Goal: Check status: Check status

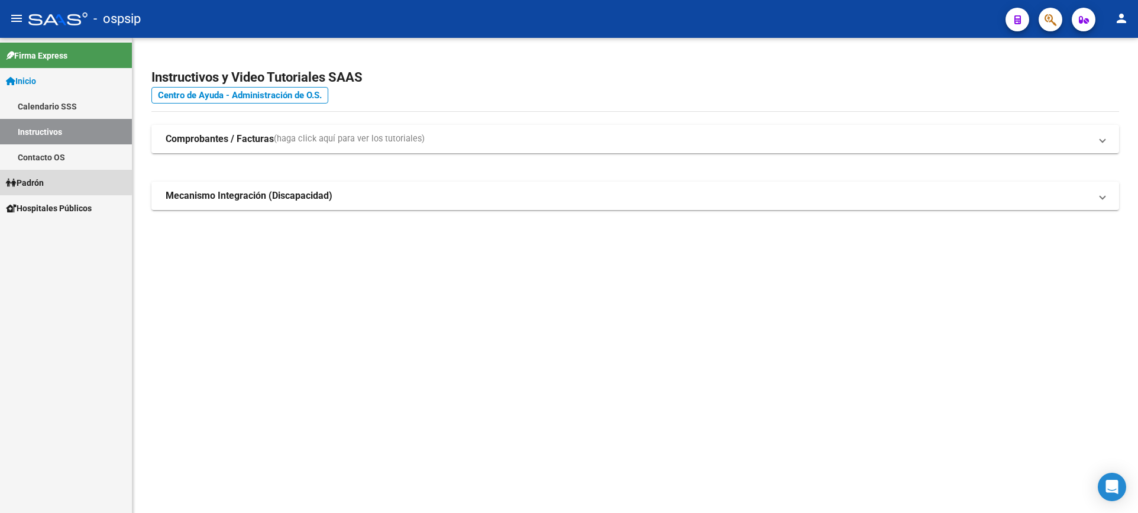
click at [50, 180] on link "Padrón" at bounding box center [66, 182] width 132 height 25
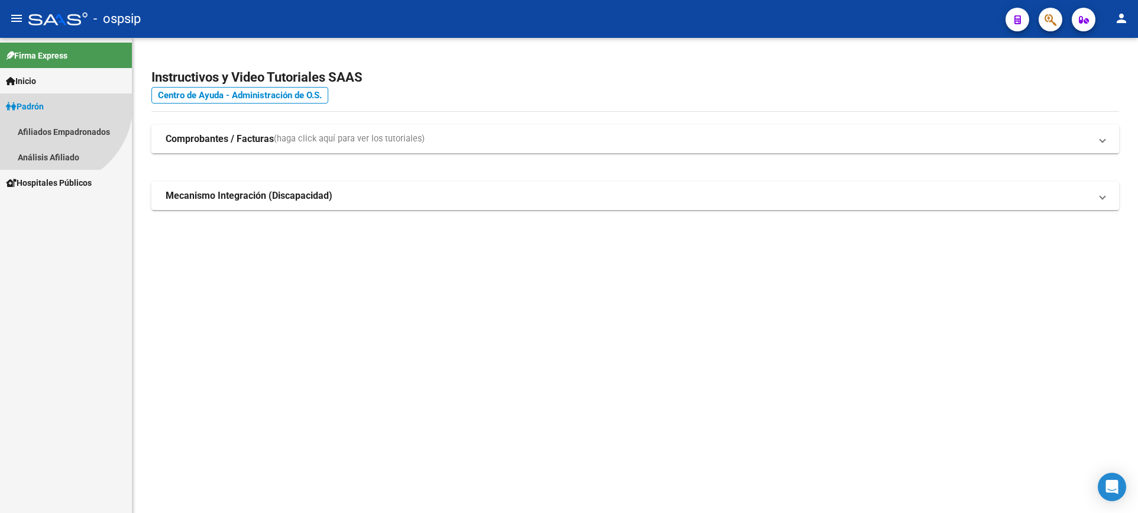
click at [50, 119] on link "Padrón" at bounding box center [66, 105] width 132 height 25
click at [44, 107] on span "Padrón" at bounding box center [25, 106] width 38 height 13
click at [67, 149] on link "Análisis Afiliado" at bounding box center [66, 156] width 132 height 25
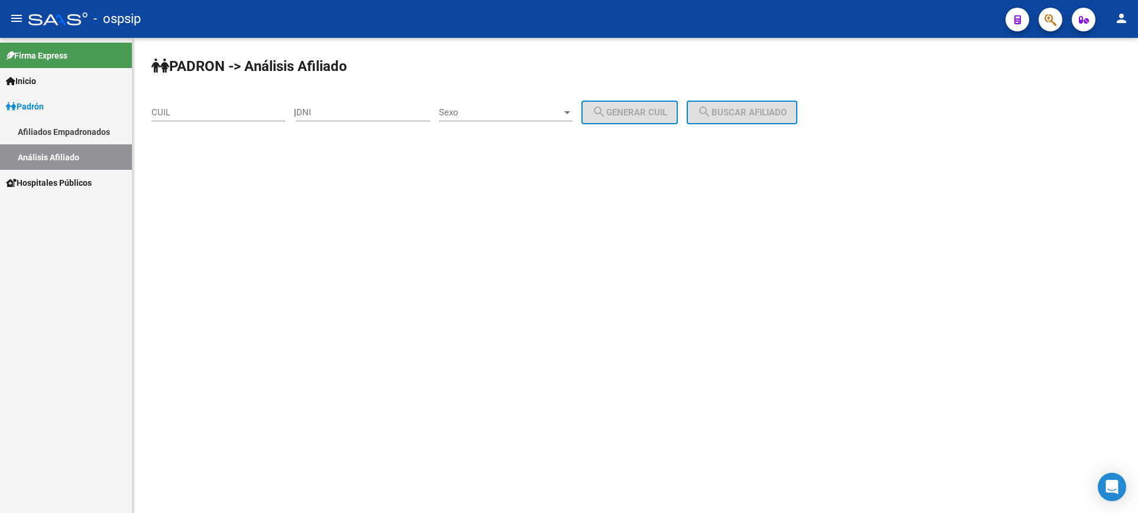
click at [378, 116] on input "DNI" at bounding box center [363, 112] width 134 height 11
type input "42613257"
click at [502, 105] on div "Sexo Sexo" at bounding box center [506, 108] width 134 height 25
click at [525, 115] on span "Masculino" at bounding box center [519, 112] width 134 height 27
click at [646, 119] on button "search Generar CUIL" at bounding box center [629, 113] width 96 height 24
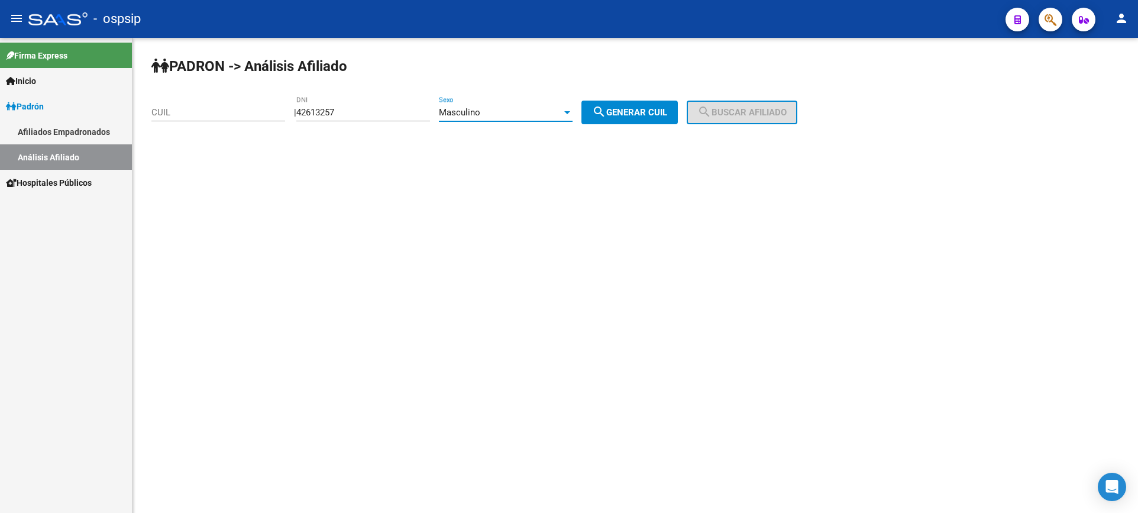
type input "20-42613257-6"
click at [732, 111] on span "search Buscar afiliado" at bounding box center [741, 112] width 89 height 11
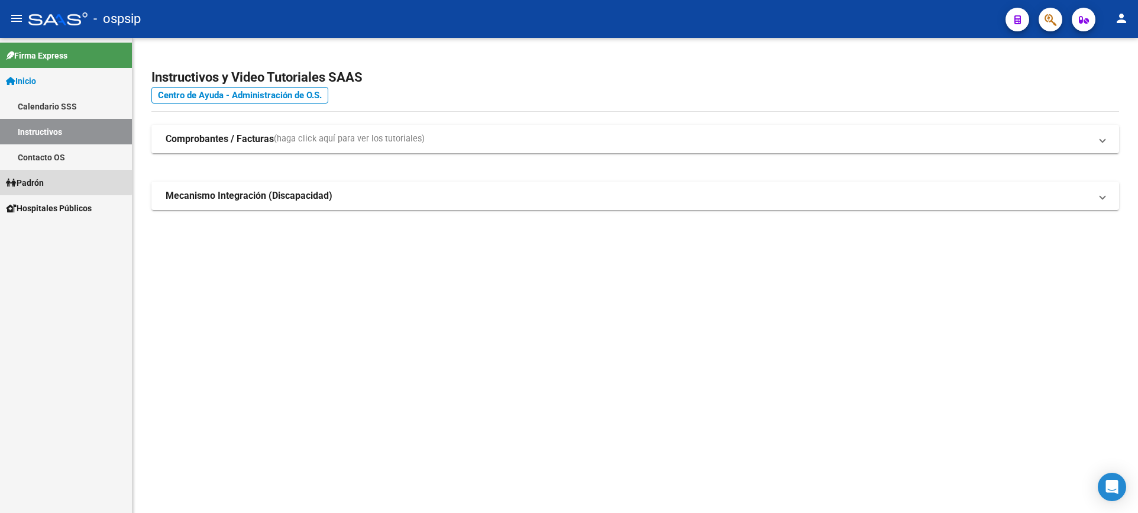
click at [49, 177] on link "Padrón" at bounding box center [66, 182] width 132 height 25
click at [44, 180] on span "Padrón" at bounding box center [25, 182] width 38 height 13
click at [54, 186] on link "Padrón" at bounding box center [66, 182] width 132 height 25
click at [40, 179] on span "Padrón" at bounding box center [25, 182] width 38 height 13
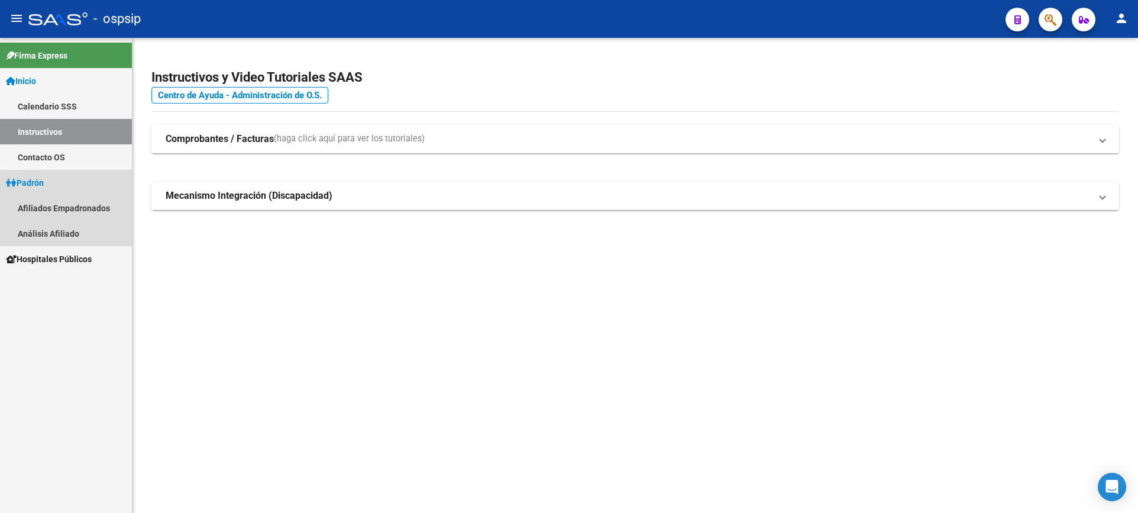
click at [44, 178] on span "Padrón" at bounding box center [25, 182] width 38 height 13
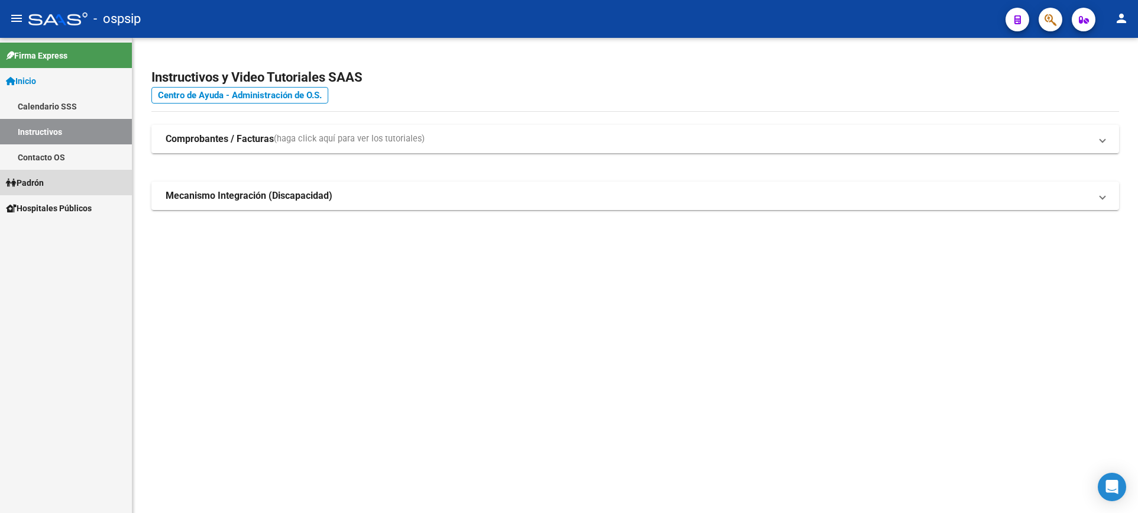
click at [41, 177] on span "Padrón" at bounding box center [25, 182] width 38 height 13
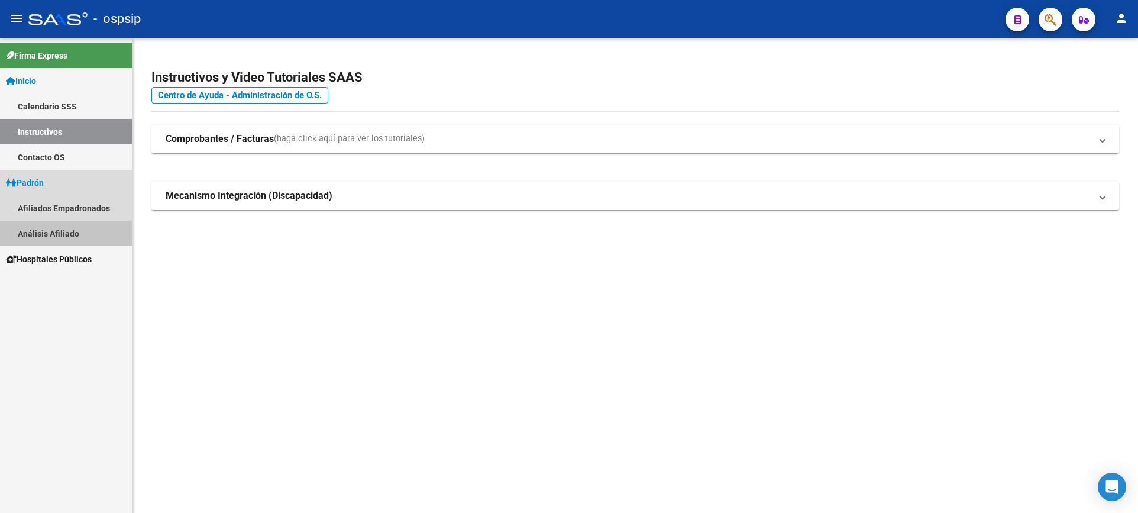
click at [70, 226] on link "Análisis Afiliado" at bounding box center [66, 233] width 132 height 25
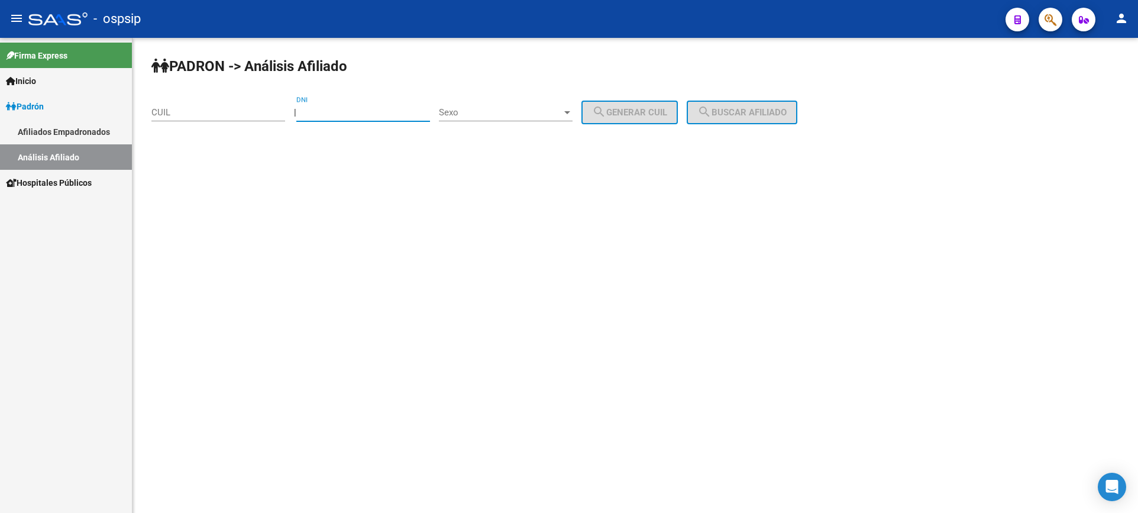
drag, startPoint x: 367, startPoint y: 114, endPoint x: 367, endPoint y: 106, distance: 7.1
click at [367, 112] on input "DNI" at bounding box center [363, 112] width 134 height 11
type input "94146242"
click at [507, 118] on div "Sexo Sexo" at bounding box center [506, 108] width 134 height 25
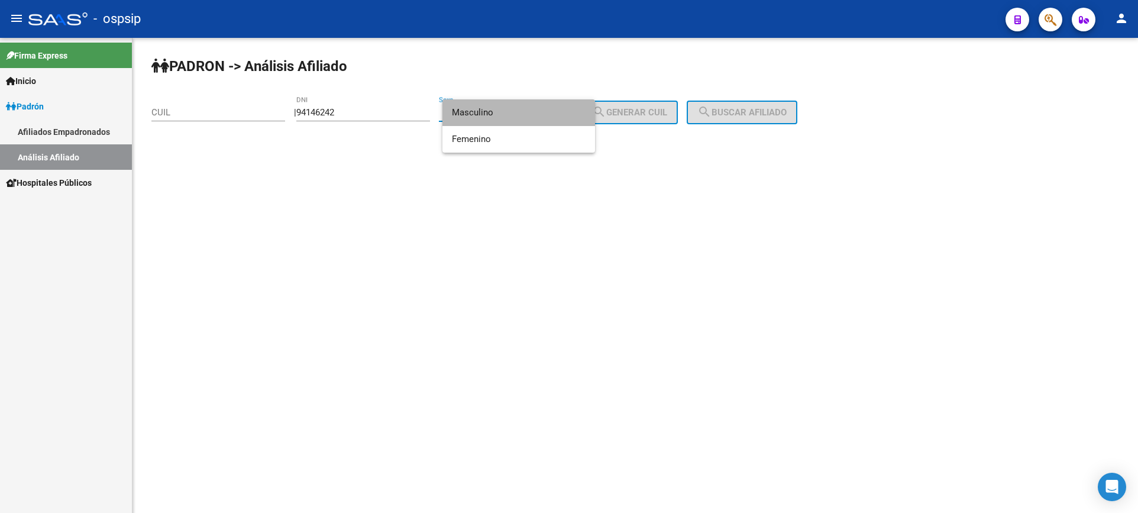
click at [507, 116] on span "Masculino" at bounding box center [519, 112] width 134 height 27
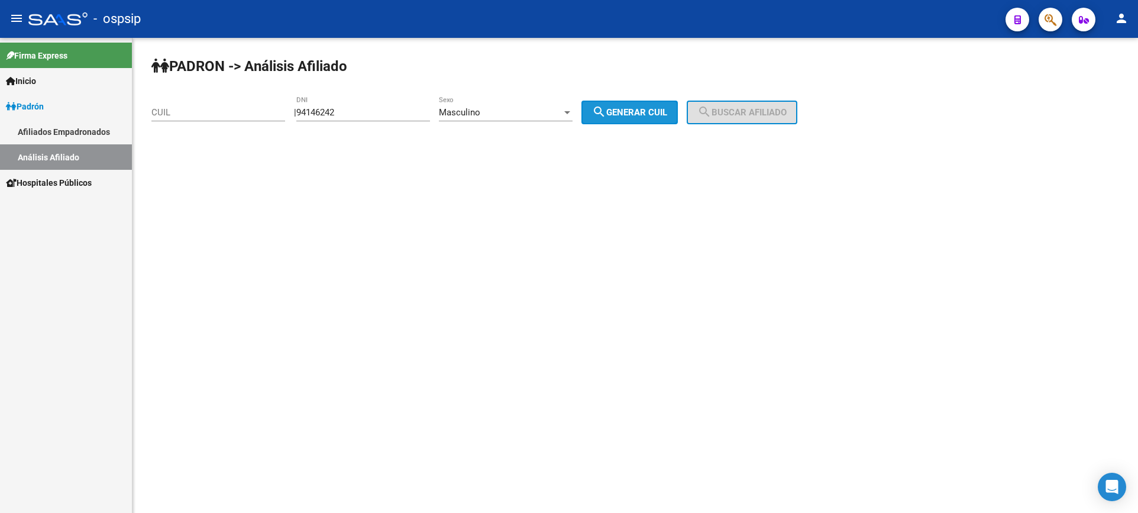
click at [620, 110] on span "search Generar CUIL" at bounding box center [629, 112] width 75 height 11
type input "20-94146242-2"
click at [747, 105] on button "search Buscar afiliado" at bounding box center [742, 113] width 111 height 24
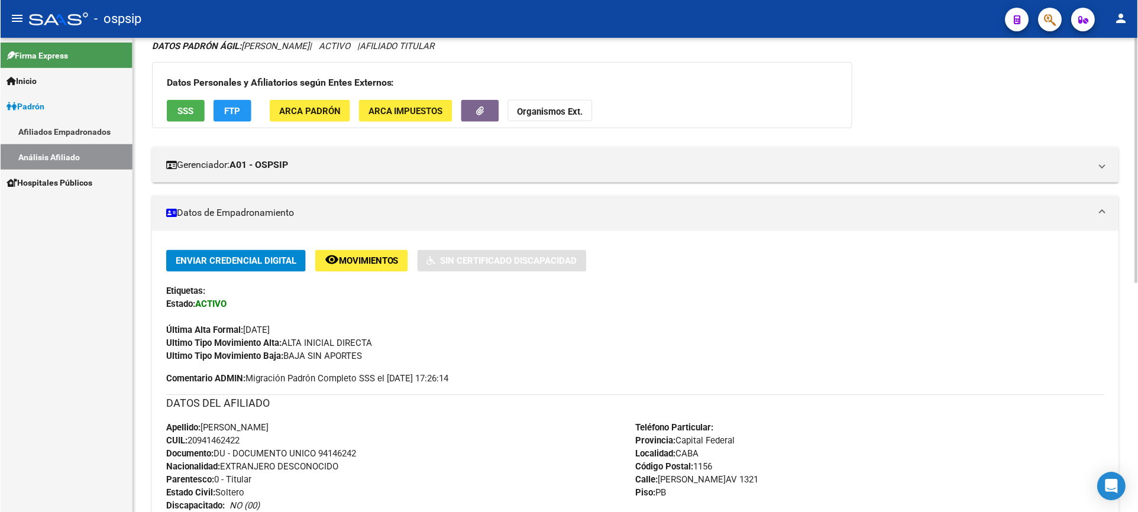
scroll to position [211, 0]
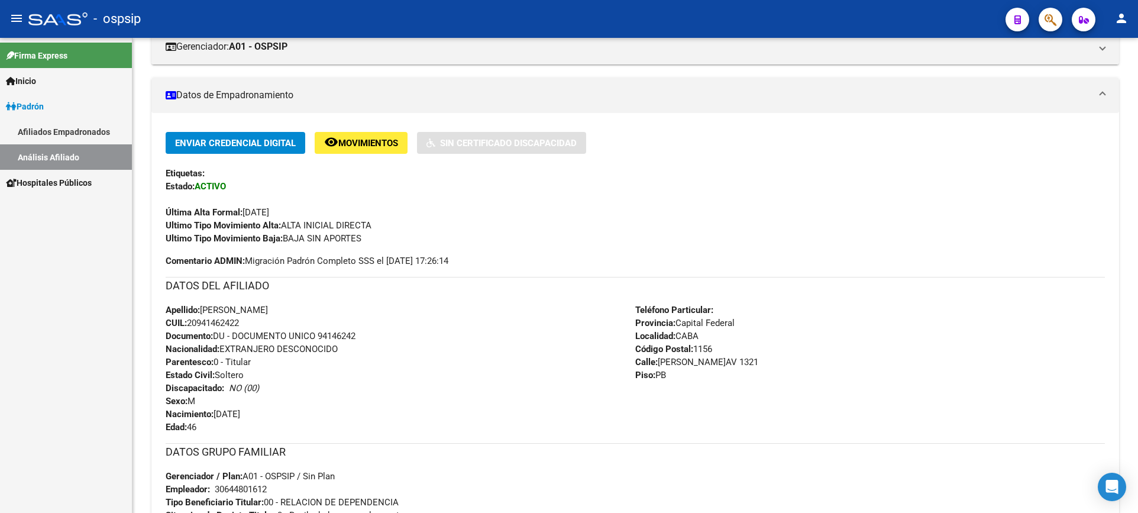
drag, startPoint x: 698, startPoint y: 297, endPoint x: 259, endPoint y: 526, distance: 494.9
drag, startPoint x: 259, startPoint y: 526, endPoint x: 513, endPoint y: 455, distance: 263.8
click at [513, 455] on h3 "DATOS GRUPO FAMILIAR" at bounding box center [635, 452] width 939 height 17
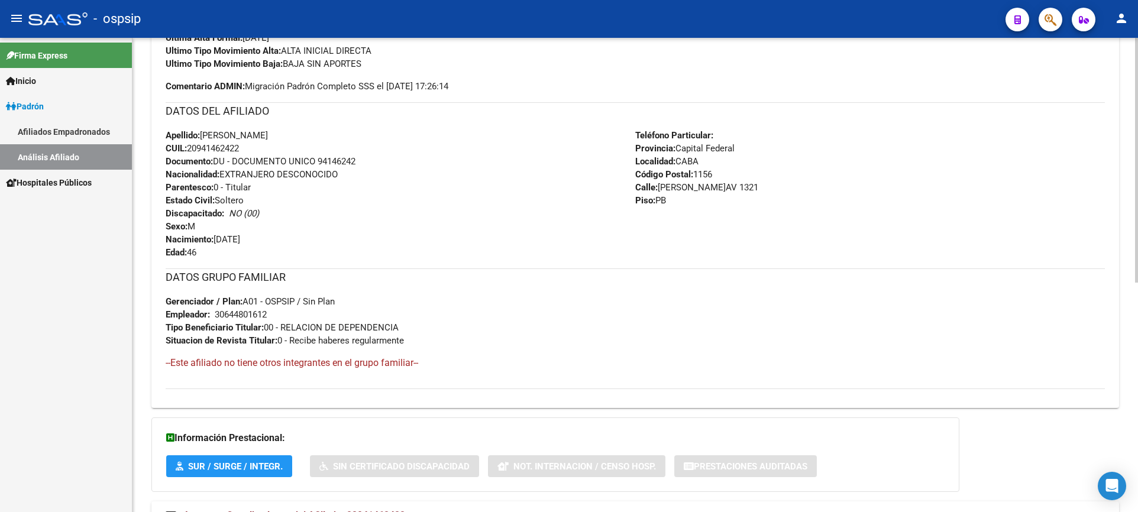
scroll to position [326, 0]
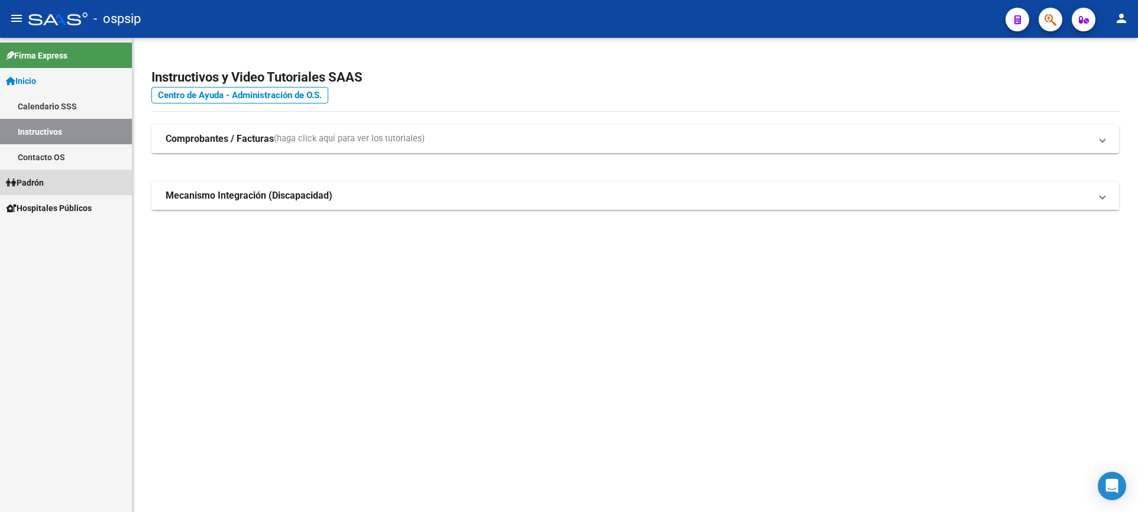
click at [38, 183] on span "Padrón" at bounding box center [25, 182] width 38 height 13
click at [63, 237] on link "Análisis Afiliado" at bounding box center [66, 233] width 132 height 25
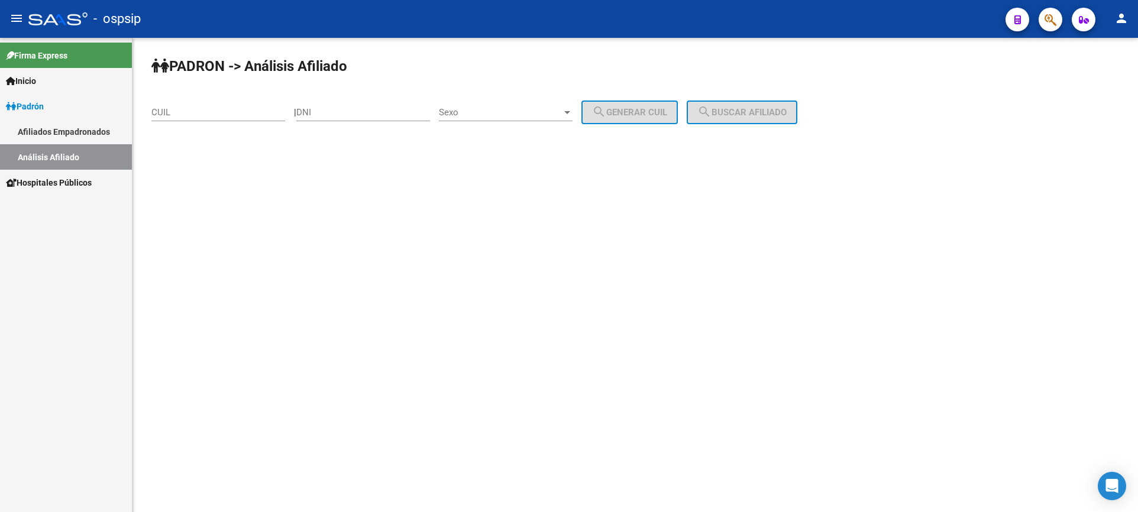
click at [367, 115] on input "DNI" at bounding box center [363, 112] width 134 height 11
type input "40783769"
click at [522, 114] on span "Sexo" at bounding box center [500, 112] width 123 height 11
click at [522, 115] on span "Masculino" at bounding box center [519, 112] width 134 height 27
drag, startPoint x: 632, startPoint y: 120, endPoint x: 670, endPoint y: 118, distance: 38.5
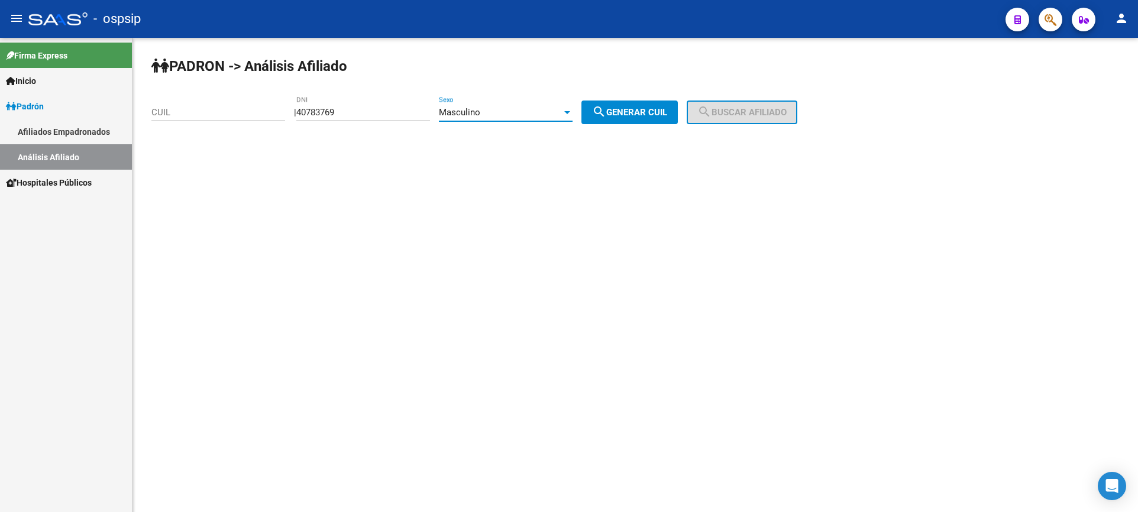
click at [633, 119] on button "search Generar CUIL" at bounding box center [629, 113] width 96 height 24
type input "20-40783769-0"
click at [726, 114] on span "search Buscar afiliado" at bounding box center [741, 112] width 89 height 11
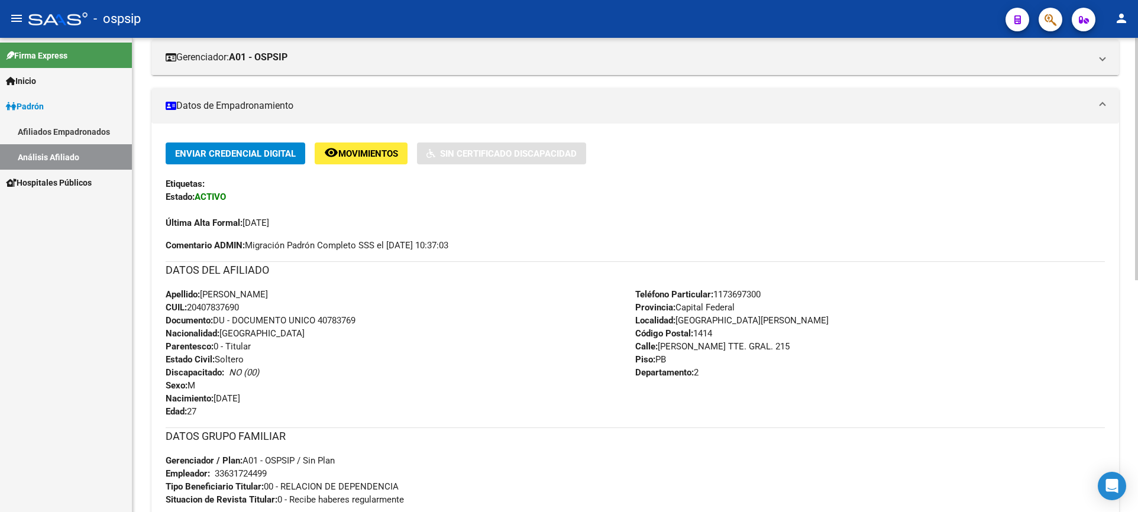
scroll to position [296, 0]
